Goal: Task Accomplishment & Management: Manage account settings

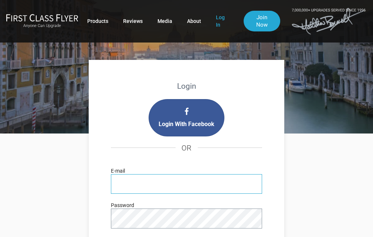
click at [161, 177] on input "E-mail" at bounding box center [186, 184] width 151 height 20
type input "[EMAIL_ADDRESS][DOMAIN_NAME]"
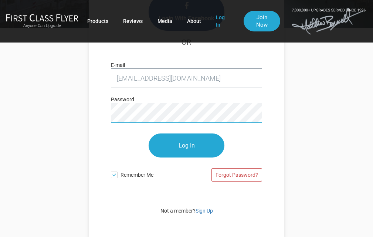
scroll to position [107, 0]
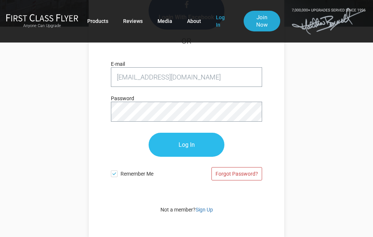
click at [188, 141] on input "Log In" at bounding box center [186, 145] width 76 height 24
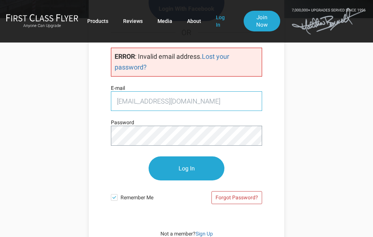
scroll to position [118, 0]
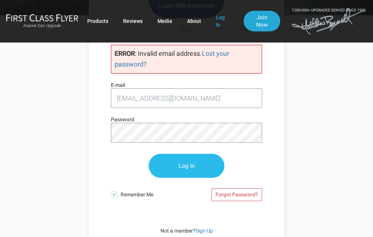
click at [197, 170] on input "Log In" at bounding box center [186, 166] width 76 height 24
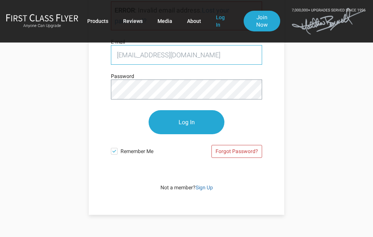
scroll to position [163, 0]
